Goal: Information Seeking & Learning: Learn about a topic

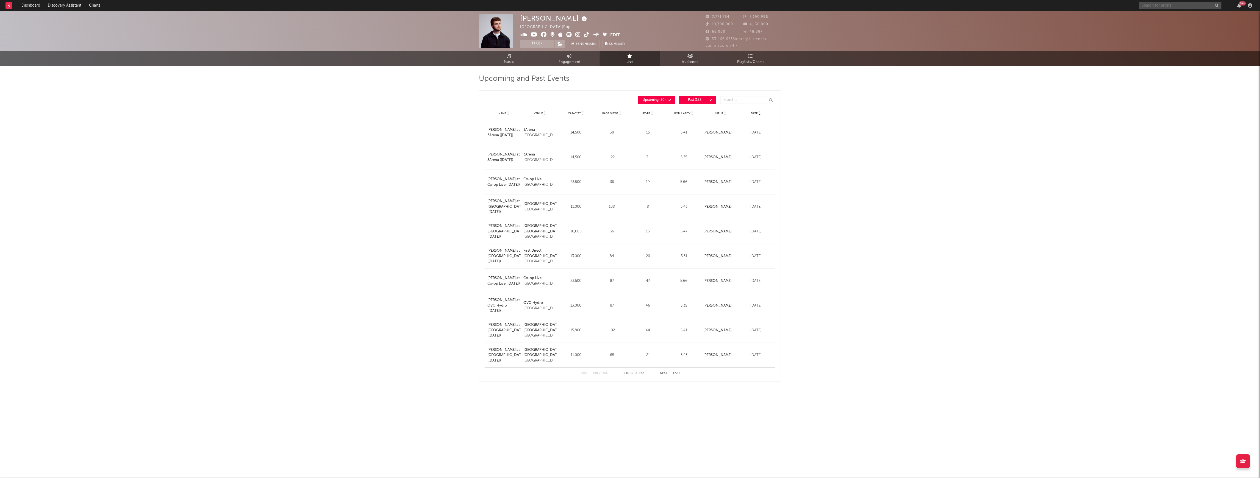
click at [1157, 2] on input "text" at bounding box center [1180, 5] width 82 height 7
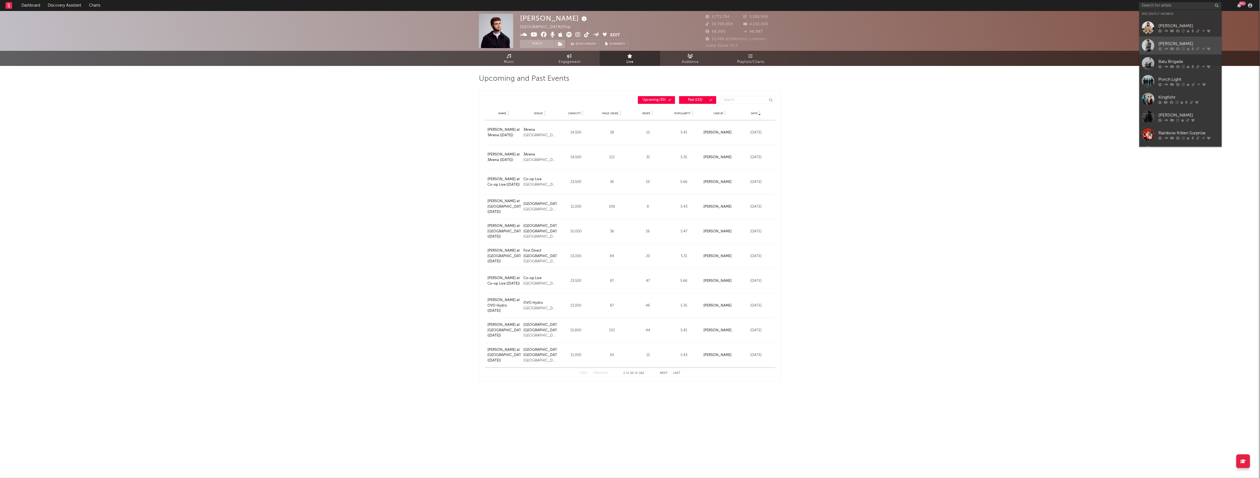
click at [1172, 40] on div "[PERSON_NAME]" at bounding box center [1188, 43] width 60 height 7
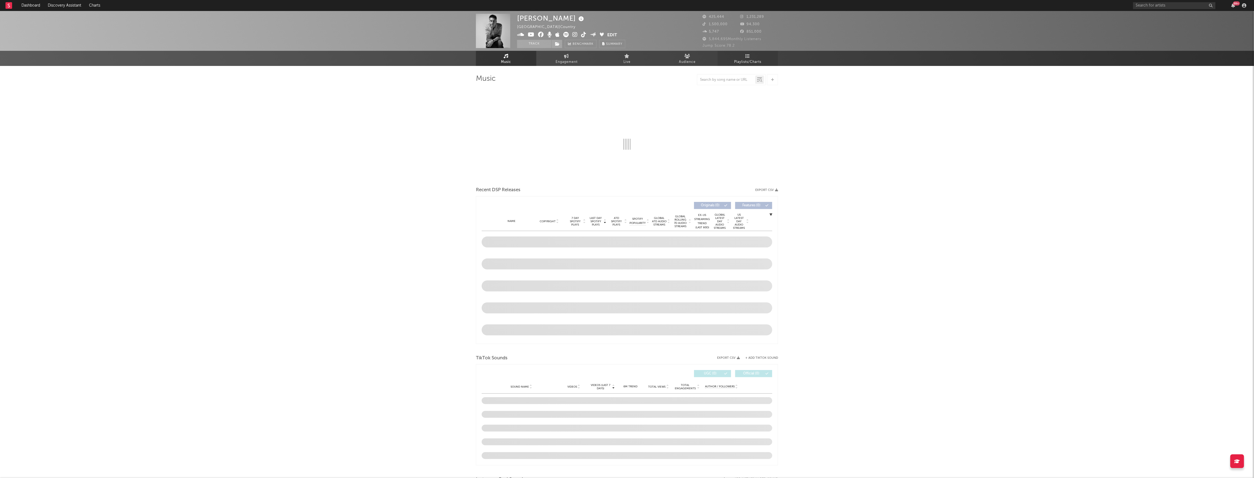
select select "6m"
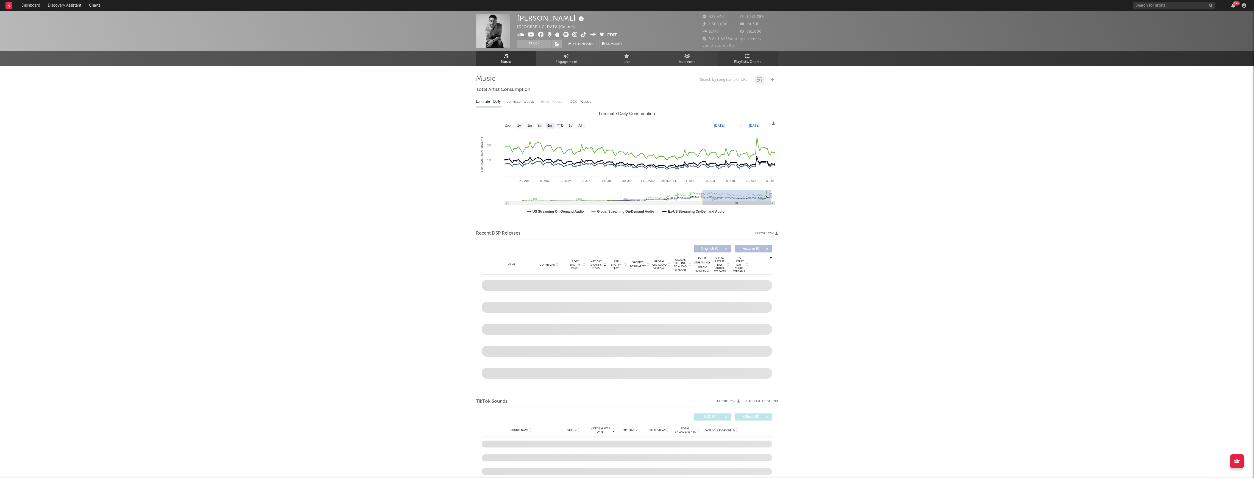
click at [748, 57] on icon at bounding box center [748, 56] width 5 height 4
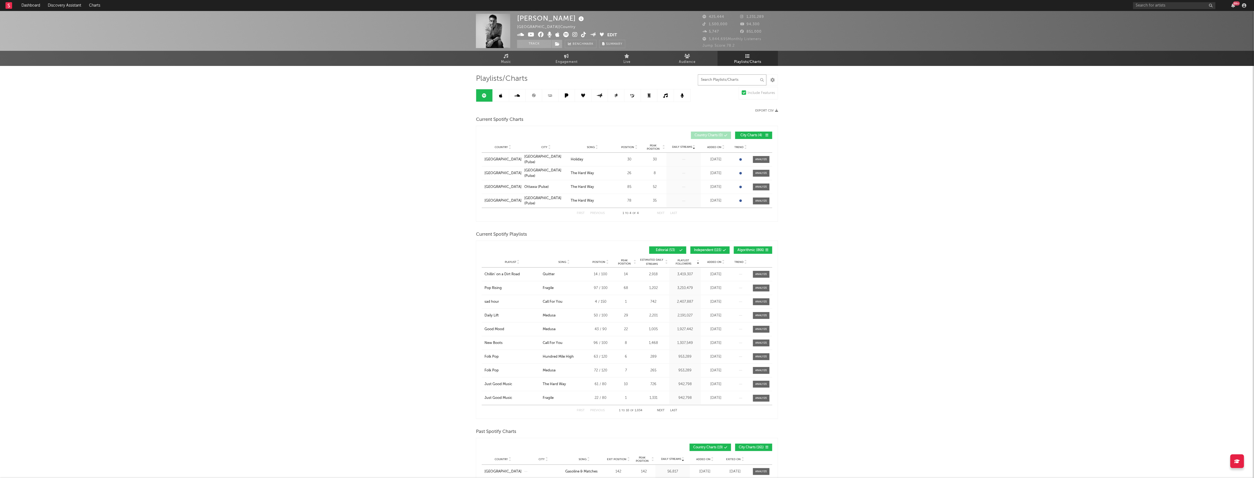
click at [731, 82] on input "text" at bounding box center [732, 79] width 69 height 11
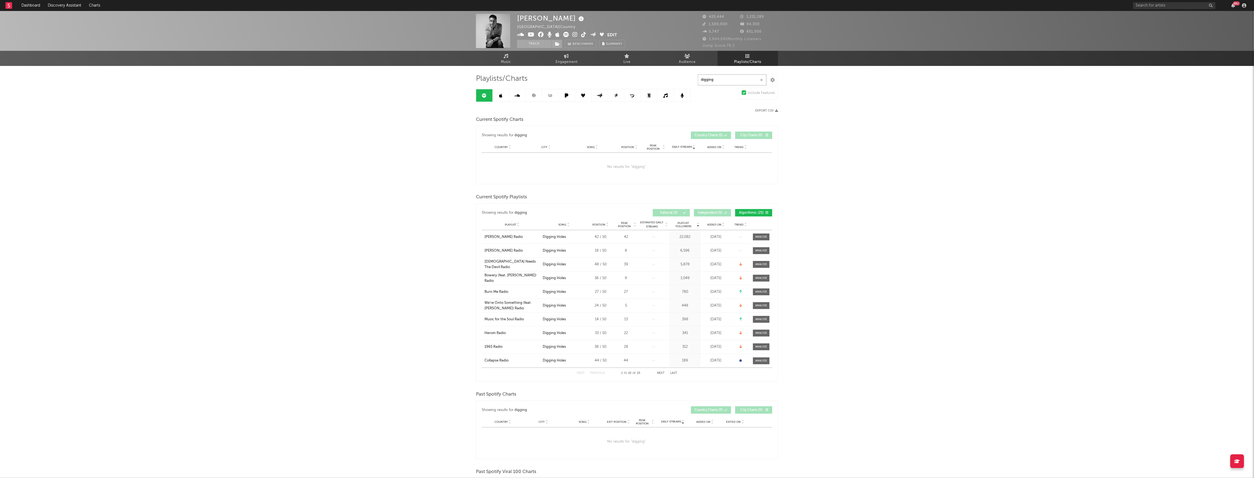
type input "digging"
click at [719, 226] on span "Added On" at bounding box center [714, 224] width 14 height 3
